Goal: Task Accomplishment & Management: Use online tool/utility

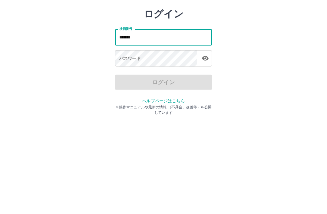
type input "*******"
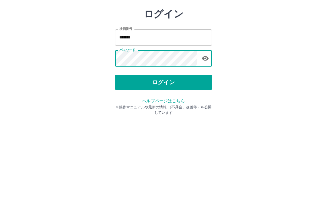
click at [164, 105] on button "ログイン" at bounding box center [163, 112] width 97 height 15
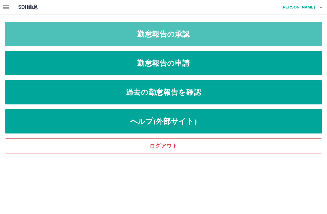
click at [186, 36] on link "勤怠報告の承認" at bounding box center [163, 34] width 317 height 24
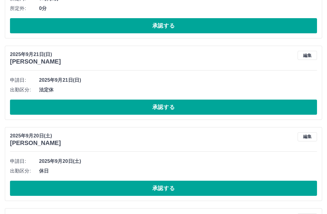
scroll to position [2333, 0]
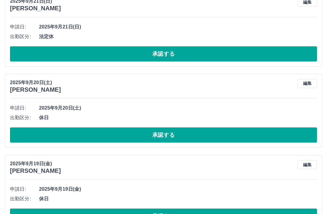
click at [189, 214] on button "承認する" at bounding box center [163, 216] width 307 height 15
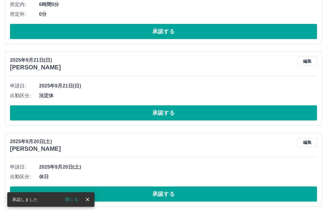
scroll to position [2252, 0]
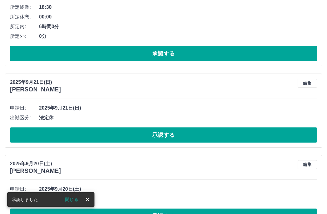
click at [88, 201] on icon "close" at bounding box center [88, 200] width 4 height 4
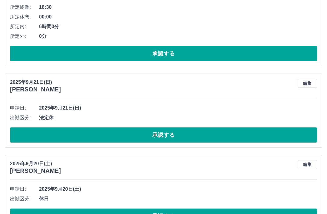
click at [186, 213] on button "承認する" at bounding box center [163, 216] width 307 height 15
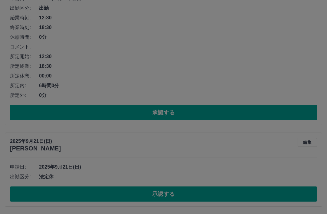
scroll to position [2171, 0]
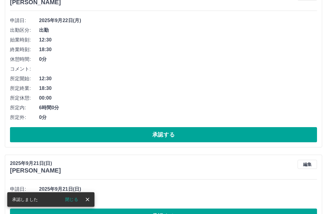
click at [198, 214] on button "承認する" at bounding box center [163, 216] width 307 height 15
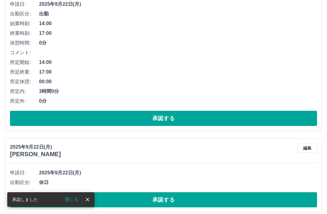
scroll to position [1768, 0]
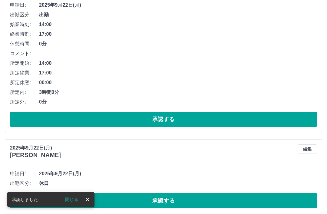
click at [224, 199] on button "承認する" at bounding box center [163, 200] width 307 height 15
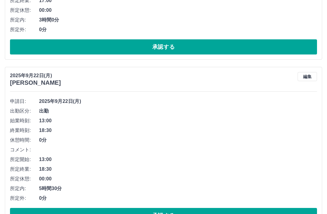
scroll to position [1845, 0]
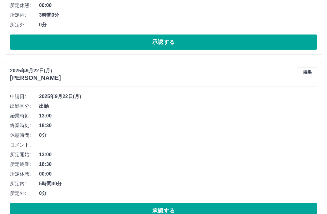
click at [197, 209] on button "承認する" at bounding box center [163, 210] width 307 height 15
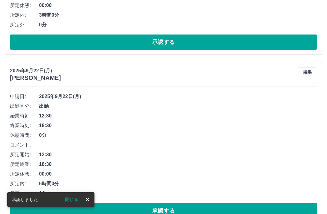
scroll to position [1840, 0]
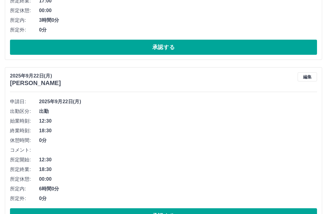
click at [188, 214] on button "承認する" at bounding box center [163, 215] width 307 height 15
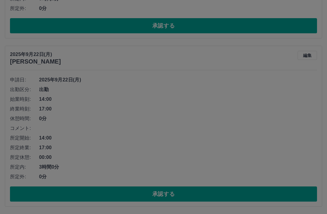
scroll to position [1671, 0]
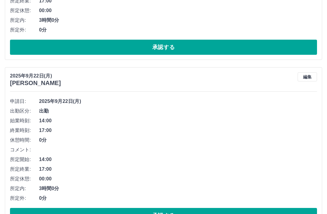
click at [179, 214] on button "承認する" at bounding box center [163, 215] width 307 height 15
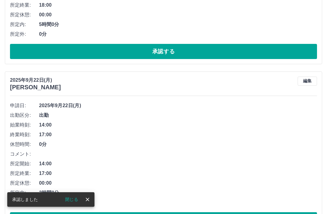
scroll to position [1503, 0]
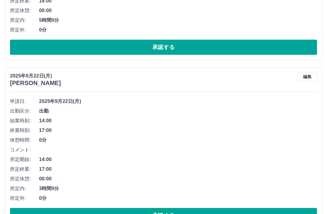
click at [222, 214] on button "承認する" at bounding box center [163, 215] width 307 height 15
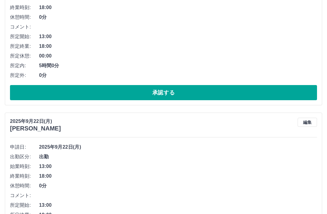
scroll to position [1289, 0]
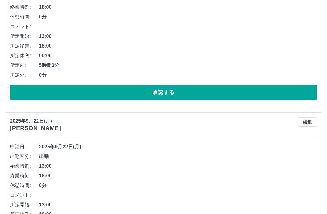
click at [188, 91] on button "承認する" at bounding box center [163, 92] width 307 height 15
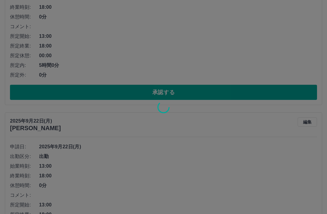
scroll to position [1166, 0]
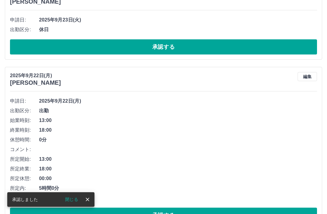
click at [188, 214] on button "承認する" at bounding box center [163, 215] width 307 height 15
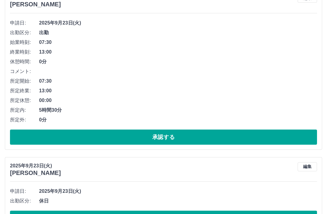
scroll to position [577, 0]
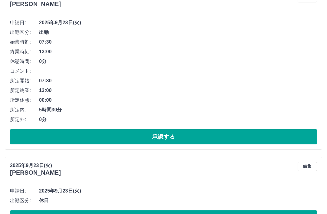
click at [183, 214] on button "承認する" at bounding box center [163, 218] width 307 height 15
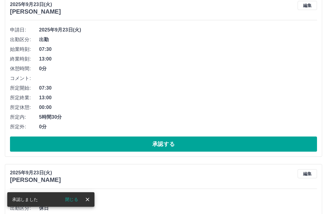
scroll to position [917, 0]
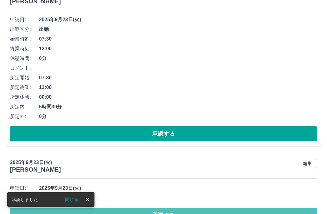
click at [210, 214] on button "承認する" at bounding box center [163, 215] width 307 height 15
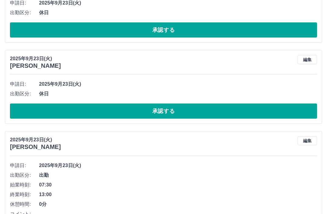
scroll to position [434, 0]
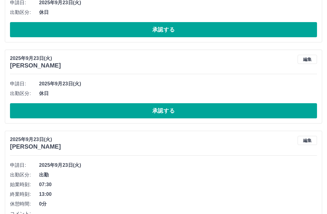
click at [316, 172] on span "出勤" at bounding box center [178, 174] width 278 height 7
click at [176, 112] on button "承認する" at bounding box center [163, 110] width 307 height 15
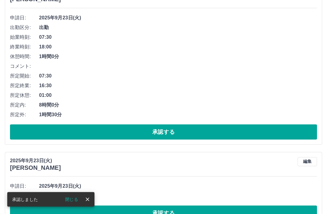
scroll to position [251, 0]
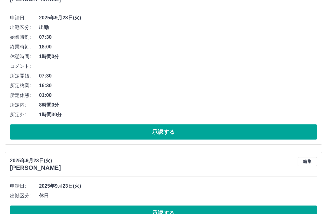
click at [167, 214] on button "承認する" at bounding box center [163, 213] width 307 height 15
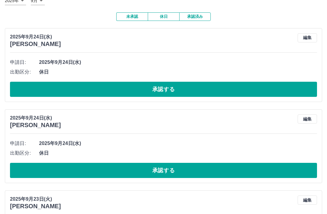
scroll to position [0, 0]
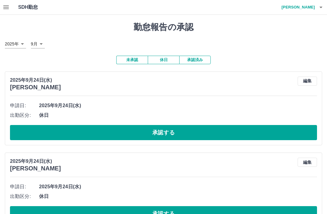
click at [317, 12] on button "button" at bounding box center [321, 7] width 12 height 15
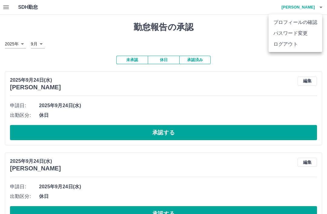
click at [290, 46] on li "ログアウト" at bounding box center [296, 44] width 54 height 11
